Goal: Information Seeking & Learning: Learn about a topic

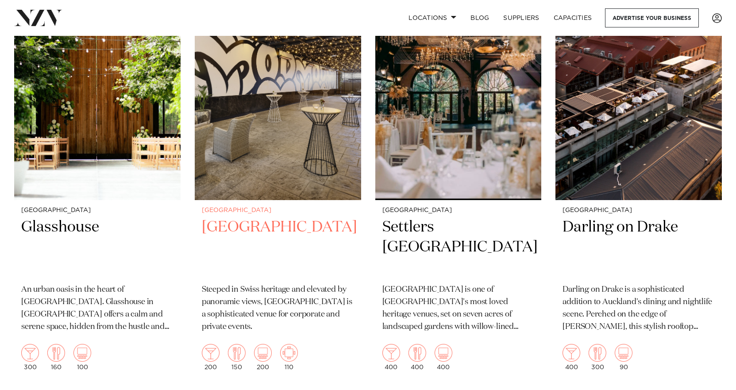
scroll to position [2079, 0]
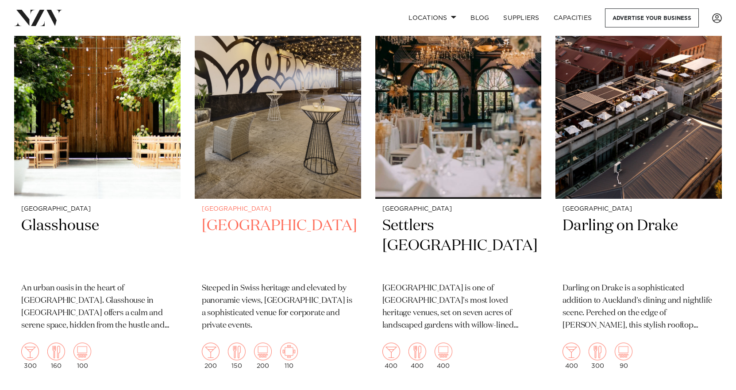
click at [304, 138] on img at bounding box center [278, 87] width 166 height 223
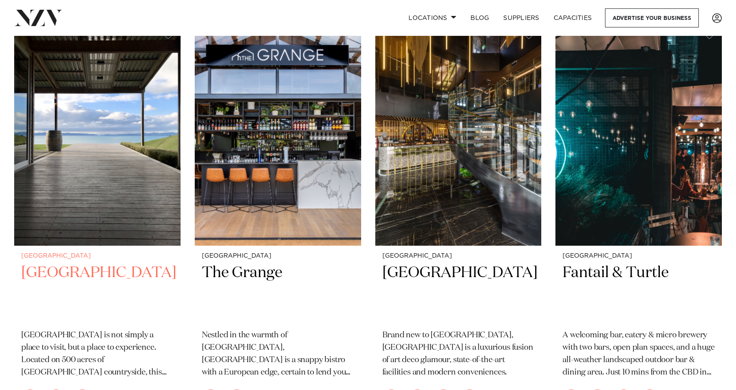
scroll to position [742, 0]
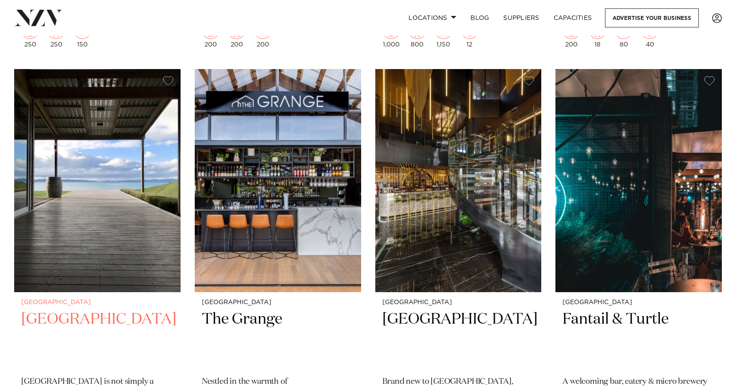
click at [67, 309] on h2 "Kauri Bay" at bounding box center [97, 339] width 152 height 60
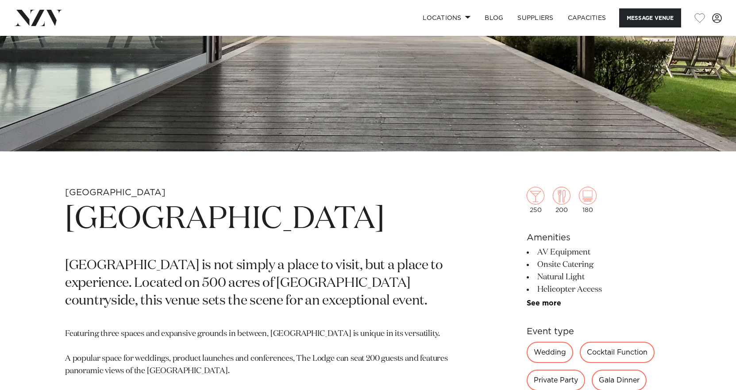
scroll to position [133, 0]
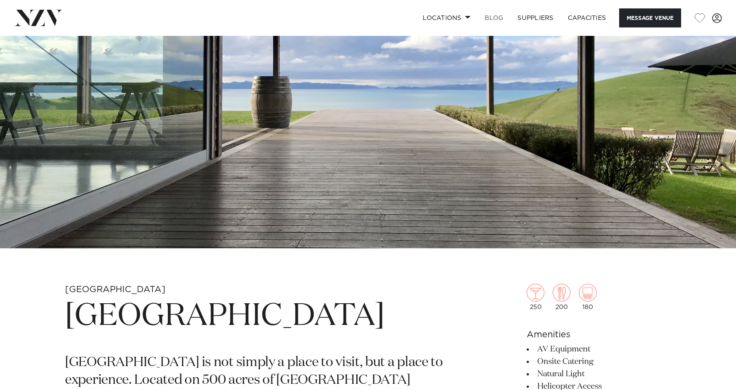
click at [495, 15] on link "BLOG" at bounding box center [493, 17] width 33 height 19
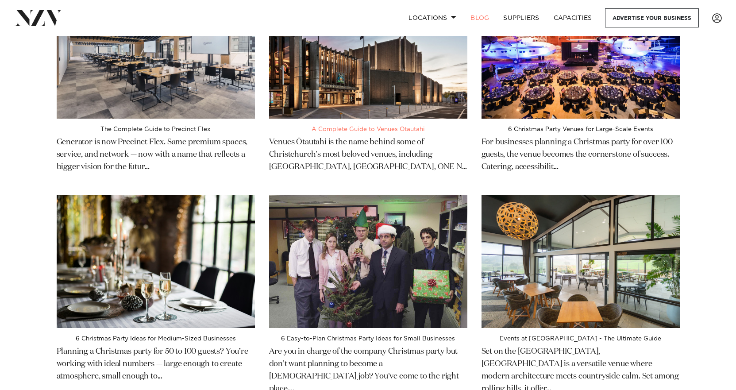
scroll to position [88, 0]
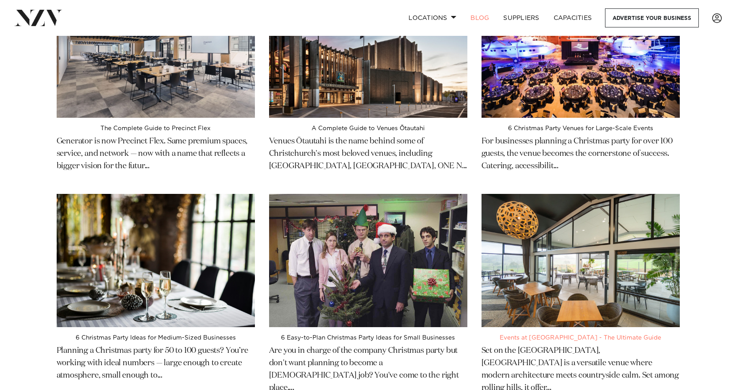
click at [538, 337] on h4 "Events at [GEOGRAPHIC_DATA] - The Ultimate Guide" at bounding box center [580, 337] width 198 height 7
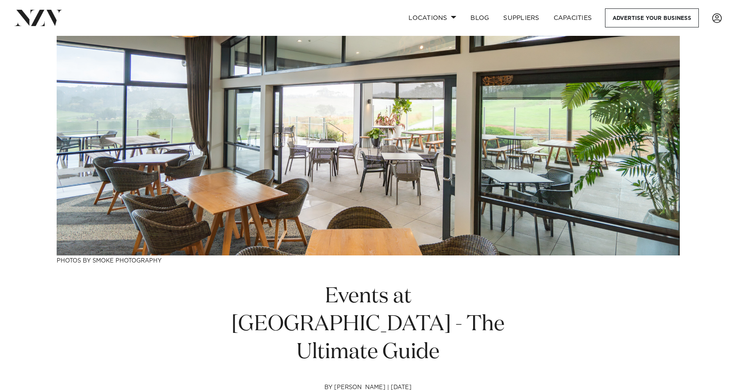
scroll to position [221, 0]
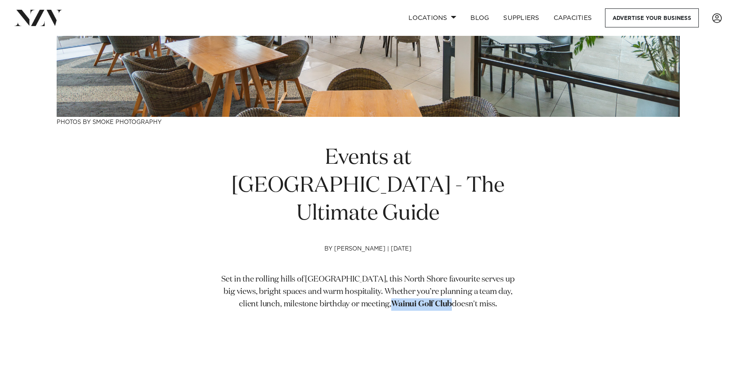
drag, startPoint x: 369, startPoint y: 273, endPoint x: 428, endPoint y: 271, distance: 58.4
click at [428, 273] on p "Set in the rolling hills of [GEOGRAPHIC_DATA], this North Shore favourite serve…" at bounding box center [368, 291] width 303 height 37
copy strong "Wainui Golf Club"
